Goal: Task Accomplishment & Management: Manage account settings

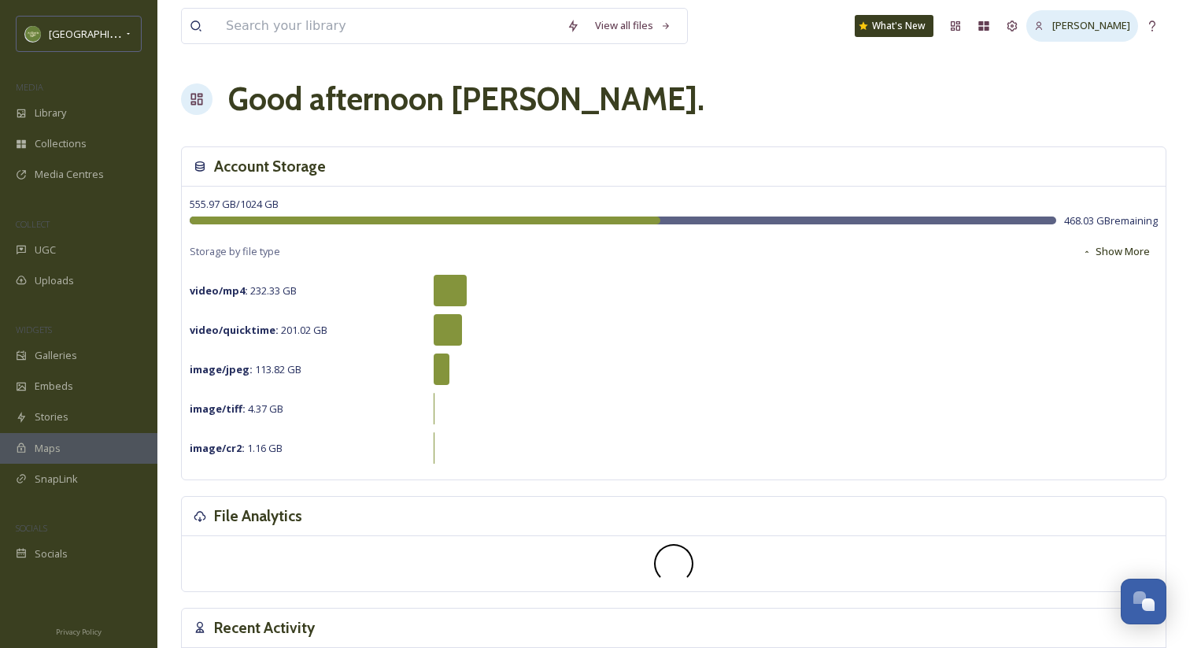
click at [1097, 34] on div "[PERSON_NAME]" at bounding box center [1083, 25] width 112 height 31
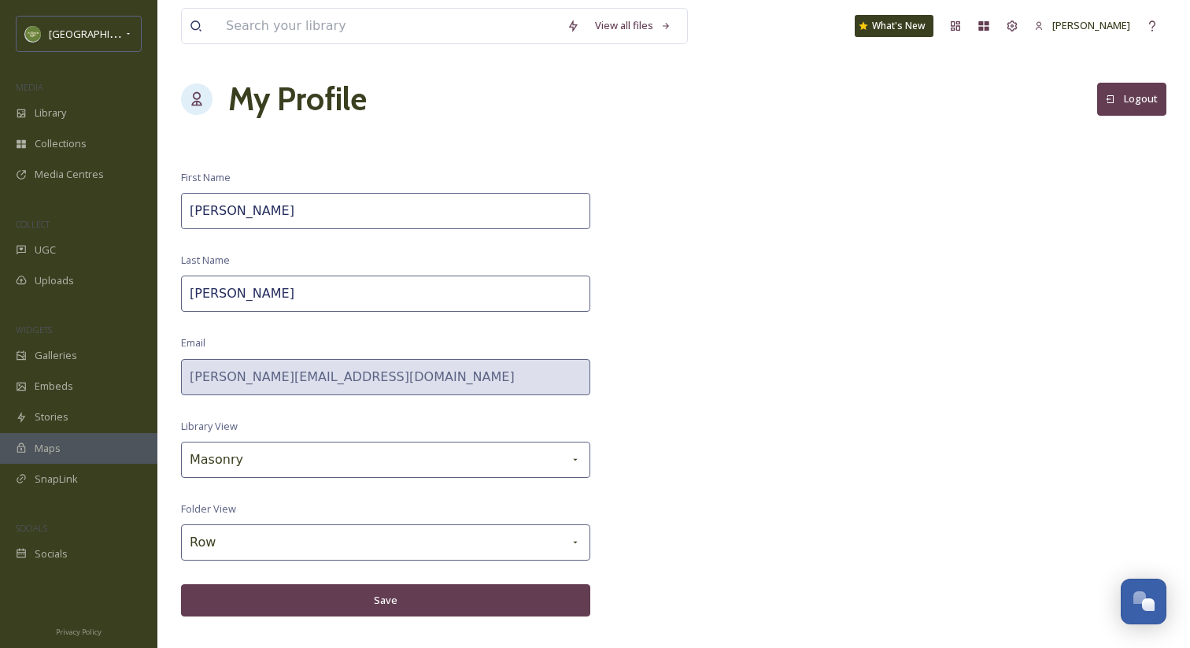
click at [1109, 91] on button "Logout" at bounding box center [1132, 99] width 69 height 32
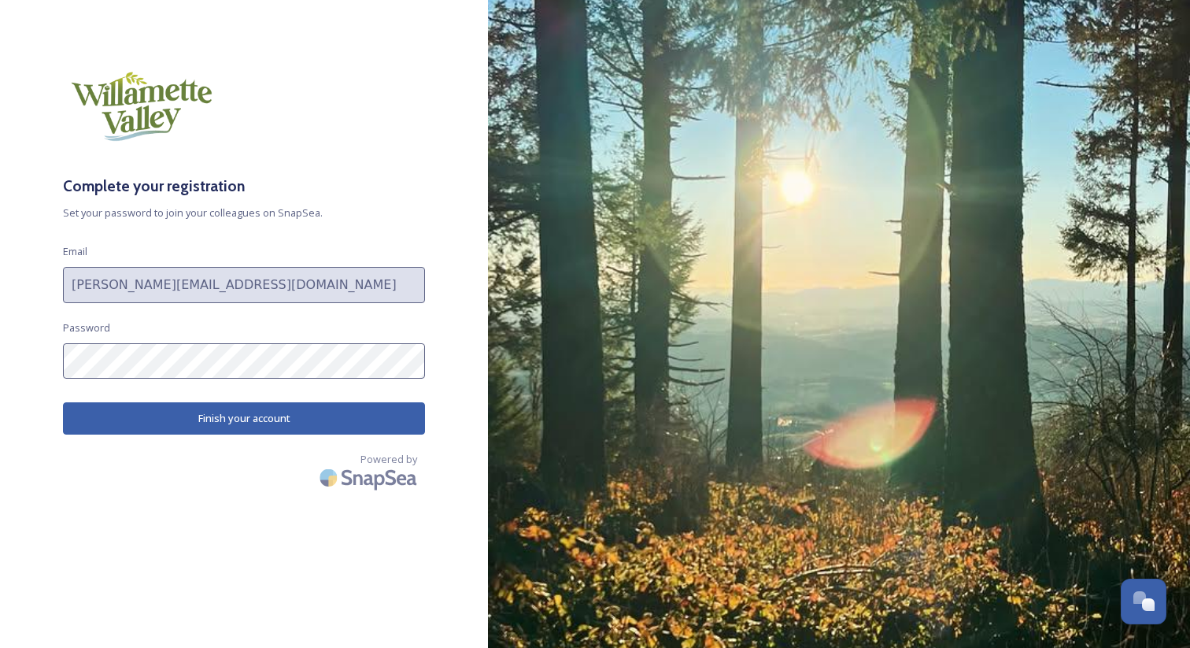
click at [312, 417] on button "Finish your account" at bounding box center [244, 418] width 362 height 32
